Goal: Navigation & Orientation: Go to known website

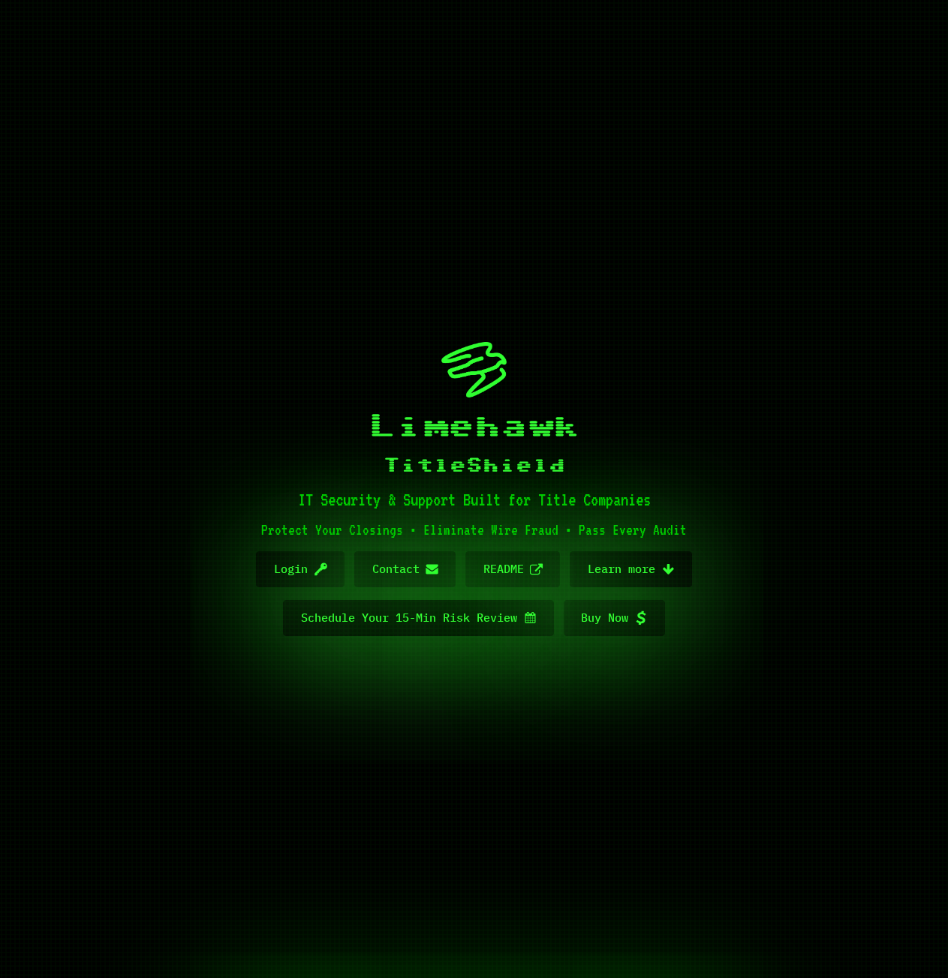
scroll to position [6289, 0]
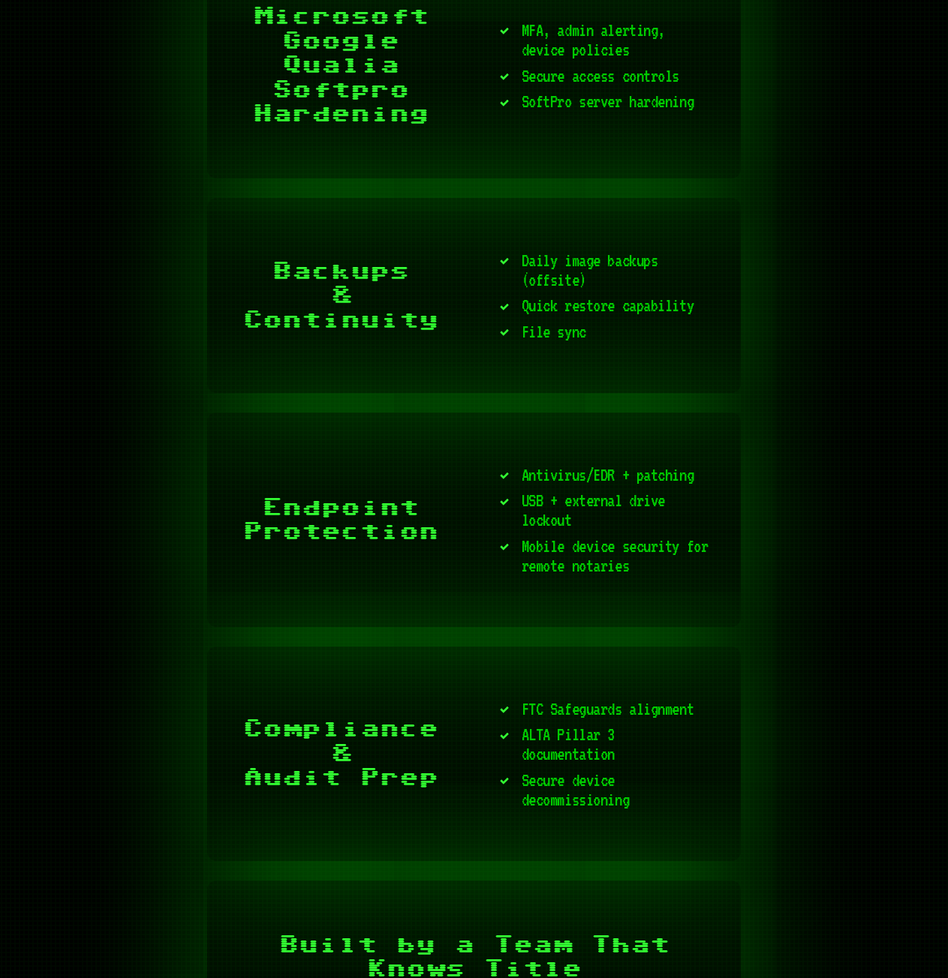
scroll to position [6325, 0]
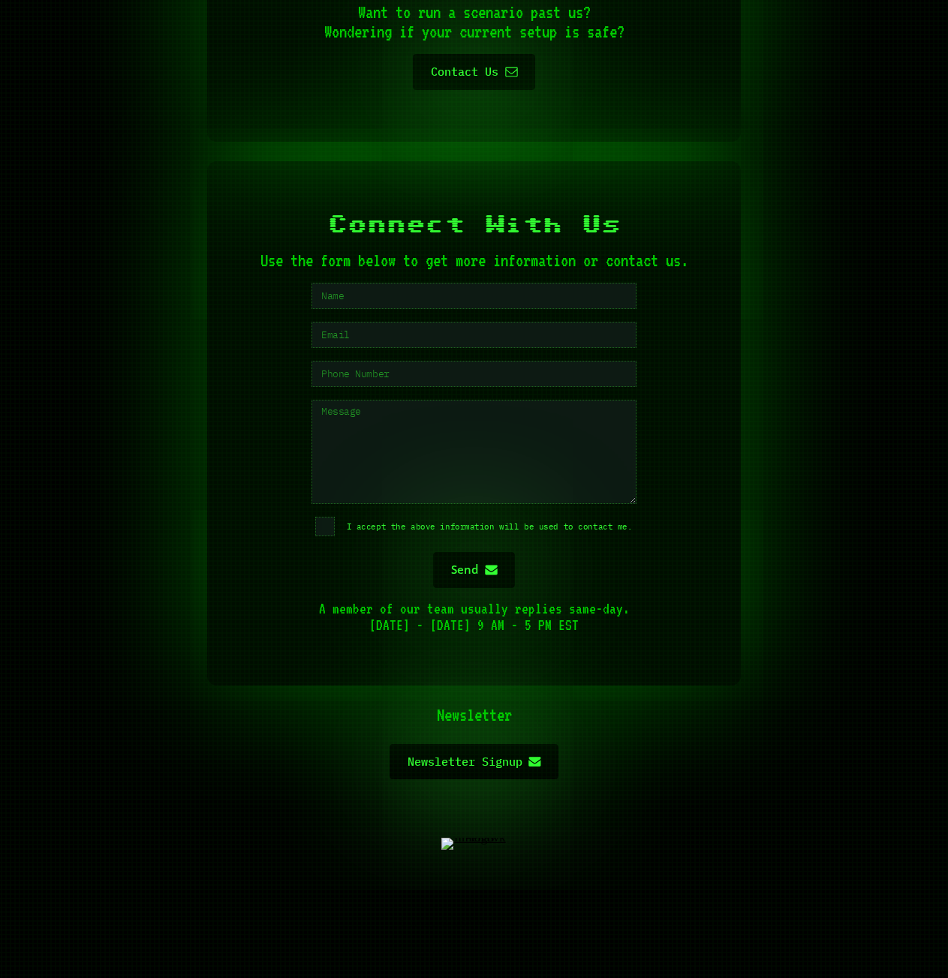
scroll to position [6210, 0]
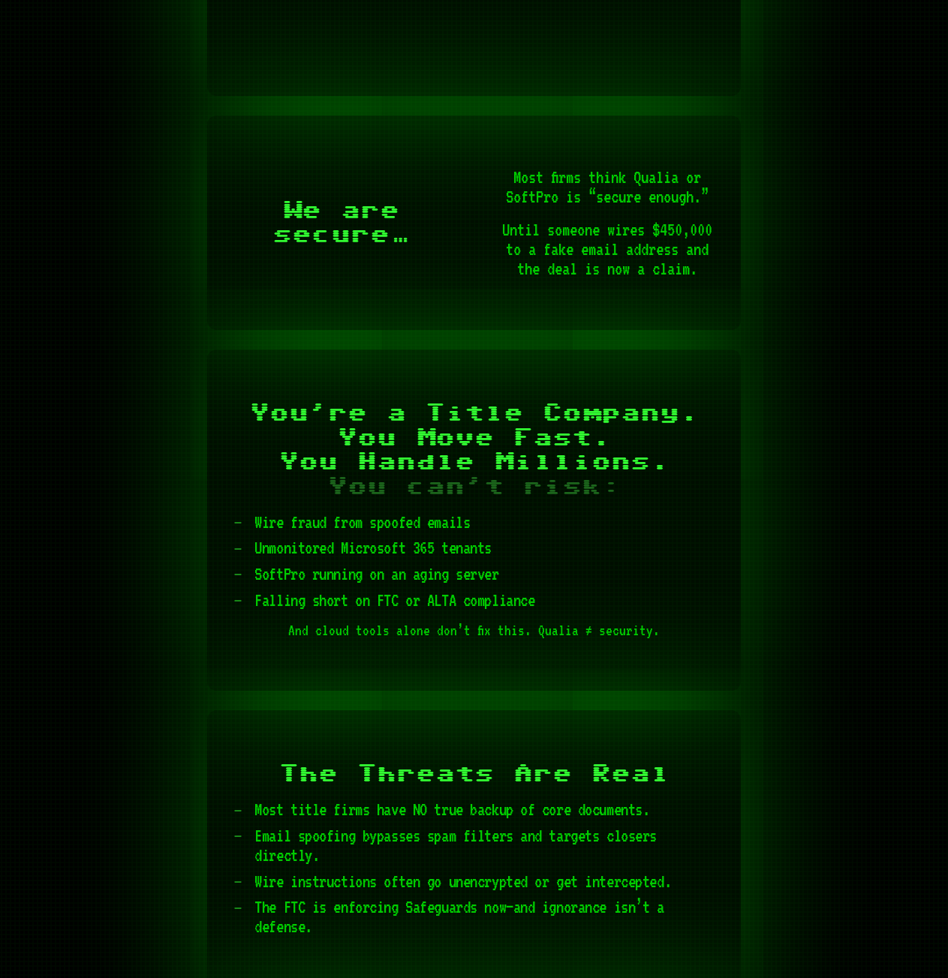
scroll to position [1501, 0]
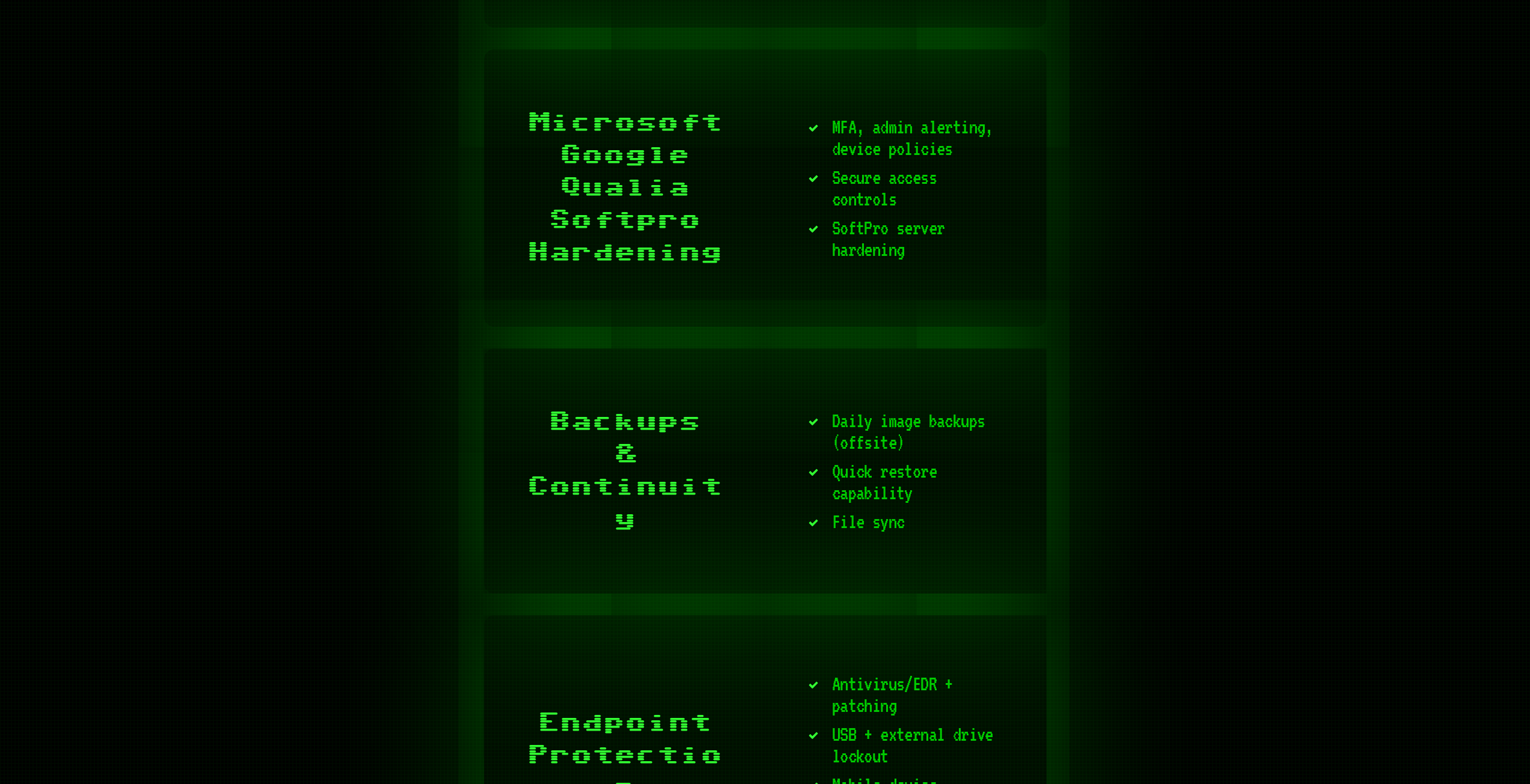
scroll to position [3005, 0]
